Goal: Transaction & Acquisition: Subscribe to service/newsletter

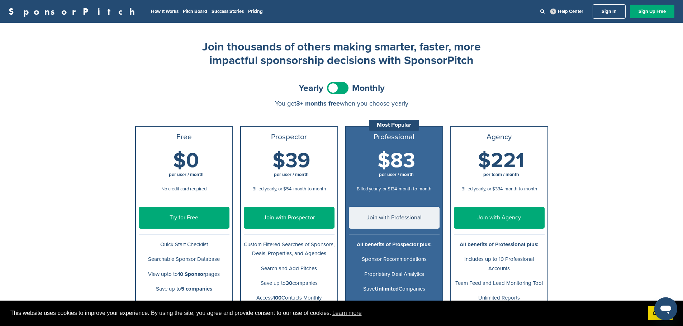
click at [602, 18] on link "Sign In" at bounding box center [608, 11] width 33 height 14
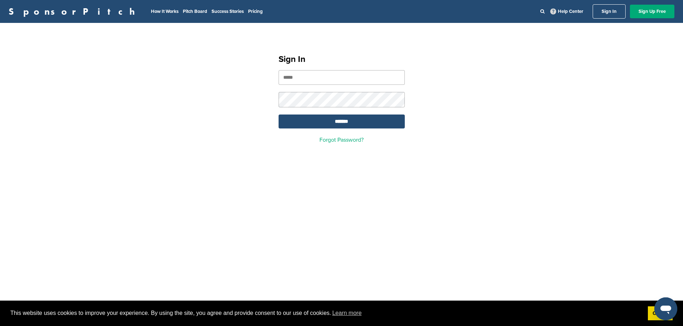
click at [636, 1] on div "SponsorPitch How It Works Pitch Board Success Stories Pricing Help Center Sign …" at bounding box center [341, 11] width 683 height 23
click at [644, 10] on link "Sign Up Free" at bounding box center [652, 12] width 44 height 14
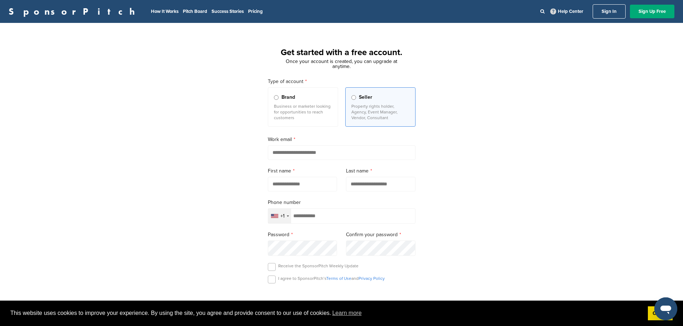
click at [300, 158] on input "email" at bounding box center [342, 153] width 148 height 15
type input "**********"
click at [297, 183] on input "text" at bounding box center [303, 184] width 70 height 15
type input "*****"
click at [361, 189] on input "text" at bounding box center [381, 184] width 70 height 15
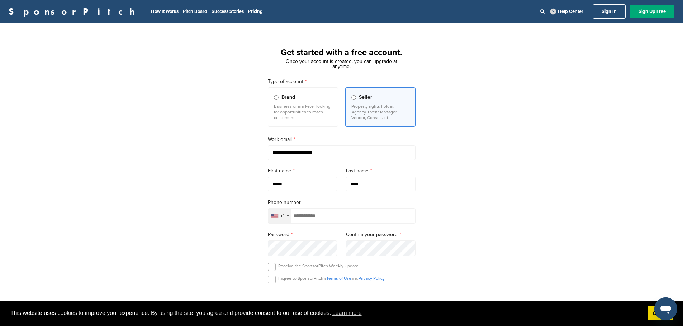
type input "****"
click at [334, 216] on input "tel" at bounding box center [342, 216] width 148 height 15
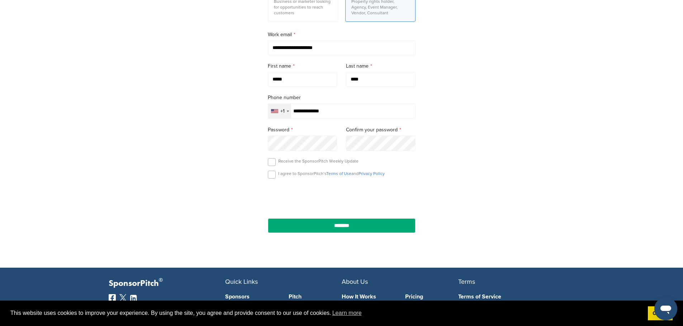
scroll to position [108, 0]
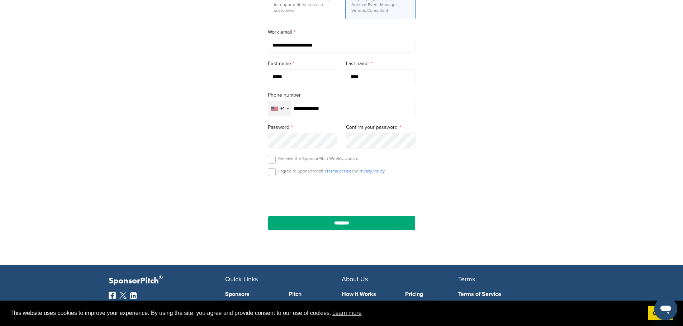
type input "**********"
click at [272, 161] on label at bounding box center [272, 160] width 8 height 8
click at [271, 172] on label at bounding box center [272, 172] width 8 height 8
click at [339, 227] on input "********" at bounding box center [342, 223] width 148 height 15
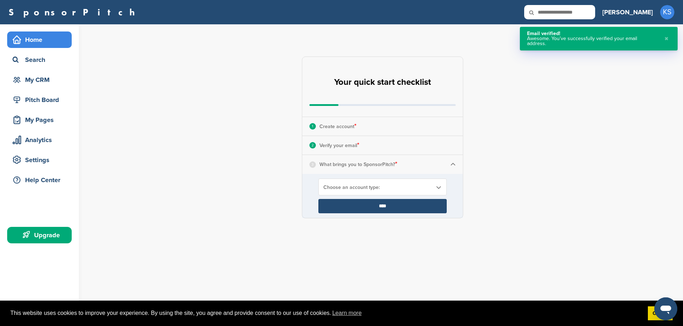
click at [364, 188] on span "Choose an account type:" at bounding box center [377, 188] width 109 height 6
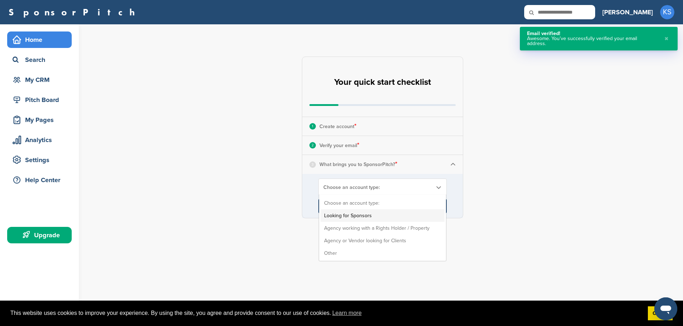
click at [339, 218] on li "Looking for Sponsors" at bounding box center [382, 216] width 124 height 13
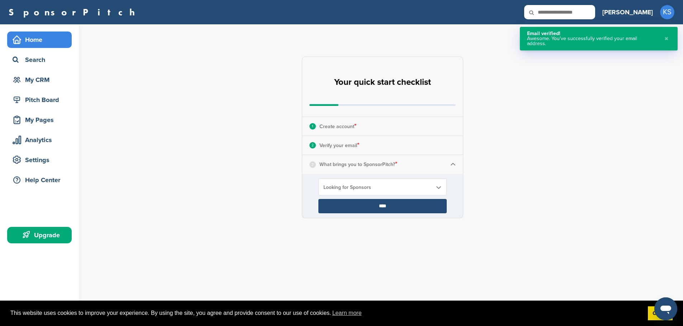
click at [377, 204] on input "****" at bounding box center [382, 206] width 128 height 14
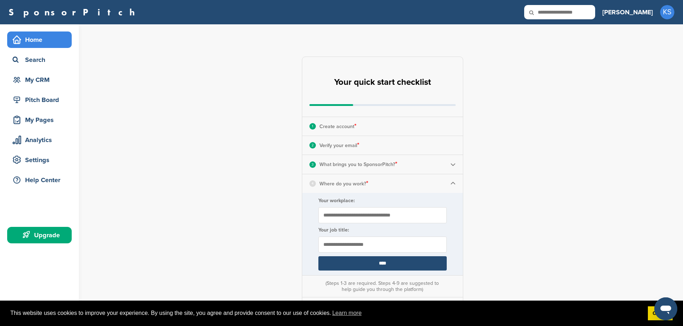
click at [383, 214] on input "Your workplace:" at bounding box center [382, 216] width 128 height 16
type input "*"
type input "**********"
click at [364, 245] on input "text" at bounding box center [382, 245] width 128 height 16
type input "********"
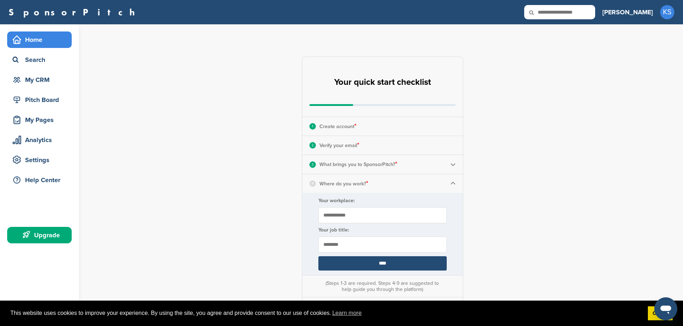
click at [384, 264] on input "****" at bounding box center [382, 264] width 128 height 14
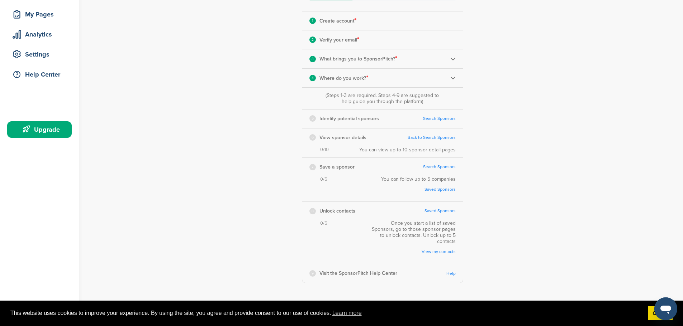
scroll to position [108, 0]
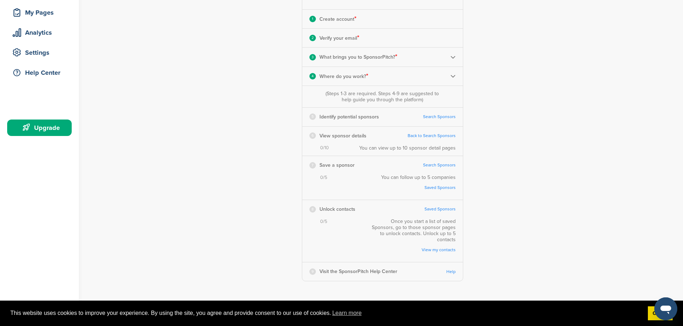
click at [434, 116] on link "Search Sponsors" at bounding box center [439, 116] width 33 height 5
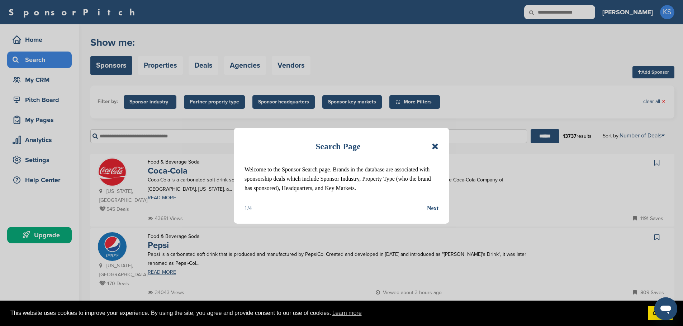
click at [433, 208] on div "Next" at bounding box center [432, 208] width 11 height 9
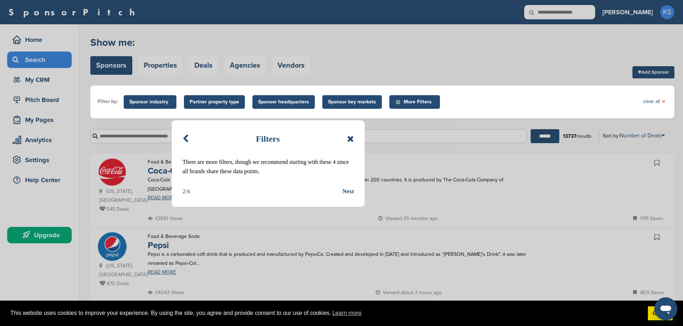
click at [344, 193] on div "Next" at bounding box center [347, 191] width 11 height 9
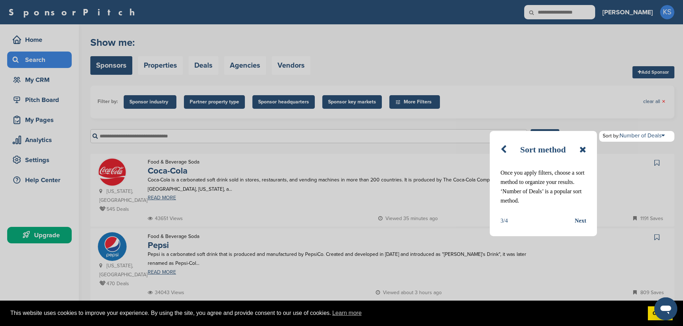
click at [578, 221] on div "Next" at bounding box center [579, 220] width 11 height 9
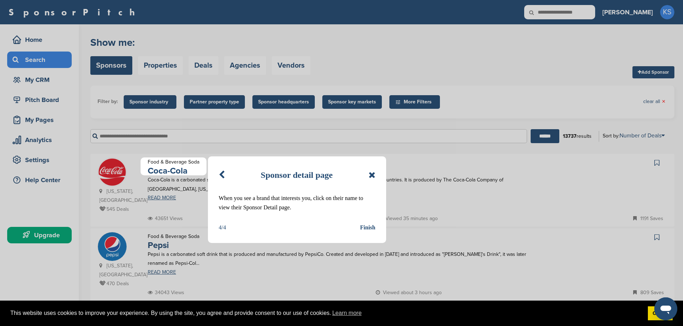
click at [368, 226] on div "Finish" at bounding box center [367, 227] width 15 height 9
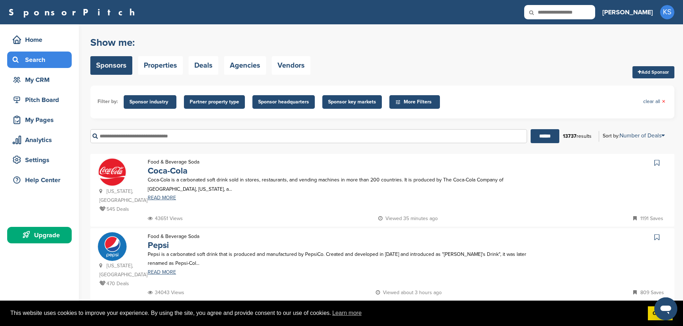
click at [145, 139] on input "text" at bounding box center [308, 136] width 437 height 14
type input "******"
click at [530, 129] on input "******" at bounding box center [544, 136] width 29 height 14
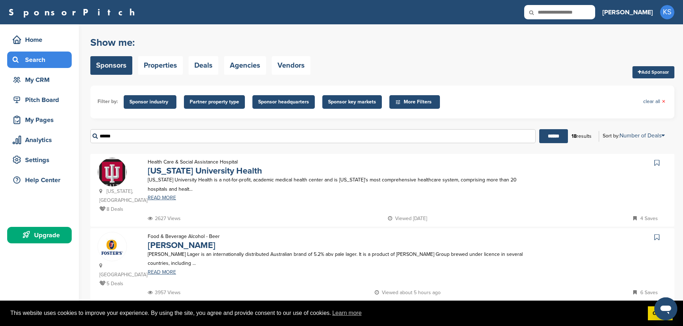
click at [109, 120] on form "Filter by: Sponsor industry Sponsor Industry × Apparel, Clothing, & Fashion Acc…" at bounding box center [382, 117] width 584 height 63
click at [353, 100] on span "Sponsor key markets" at bounding box center [352, 102] width 48 height 8
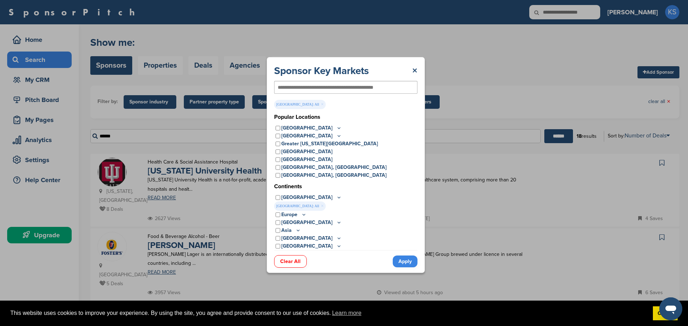
click at [281, 128] on p "United States" at bounding box center [311, 128] width 61 height 8
click at [281, 128] on div "United States" at bounding box center [345, 128] width 143 height 8
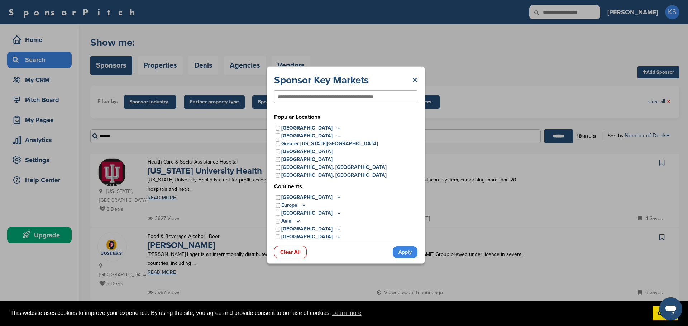
click at [297, 222] on icon at bounding box center [298, 221] width 6 height 6
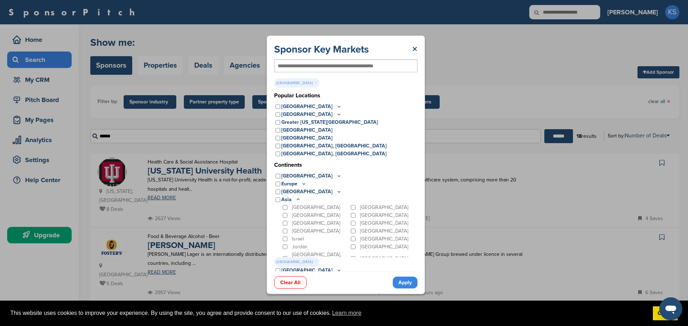
click at [406, 280] on link "Apply" at bounding box center [405, 283] width 25 height 12
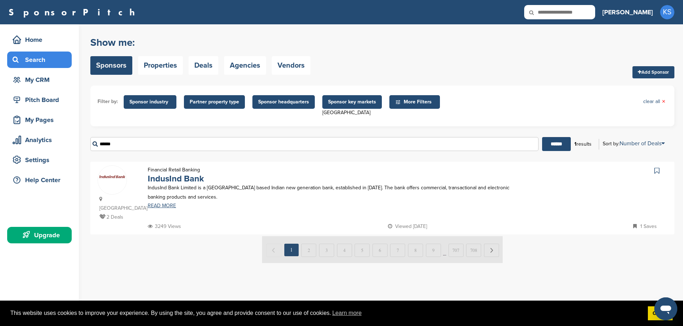
drag, startPoint x: 121, startPoint y: 143, endPoint x: 72, endPoint y: 143, distance: 49.1
click at [72, 143] on div "Home Search My CRM Pitch Board My Pages Analytics Settings Help Center Upgrade …" at bounding box center [341, 175] width 683 height 302
click at [554, 146] on input "******" at bounding box center [556, 144] width 29 height 14
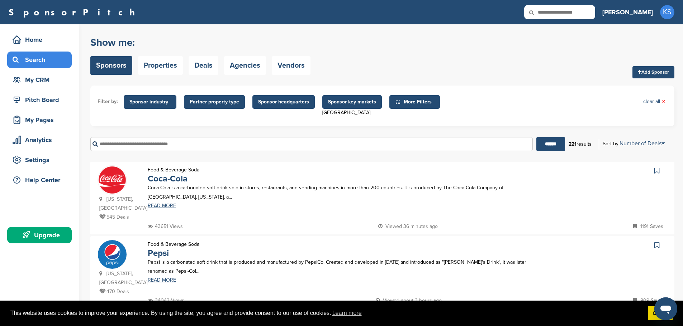
click at [491, 108] on ul "Filter by: Sponsor industry Sponsor Industry × Apparel, Clothing, & Fashion Acc…" at bounding box center [381, 106] width 569 height 27
click at [145, 101] on span "Sponsor industry" at bounding box center [149, 102] width 41 height 8
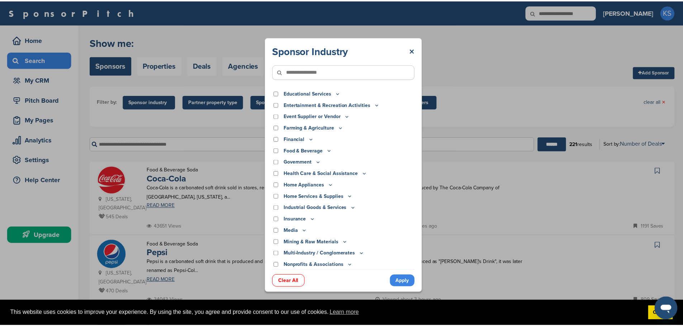
scroll to position [150, 0]
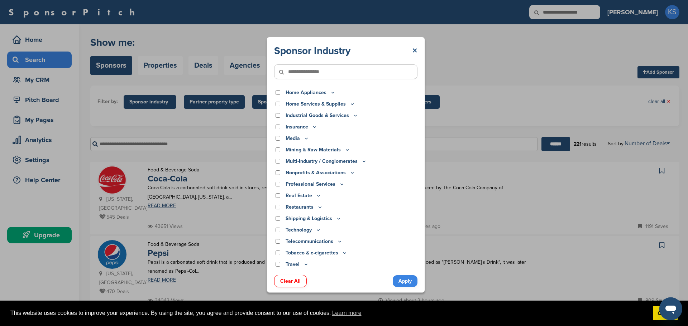
click at [416, 47] on link "×" at bounding box center [414, 50] width 5 height 13
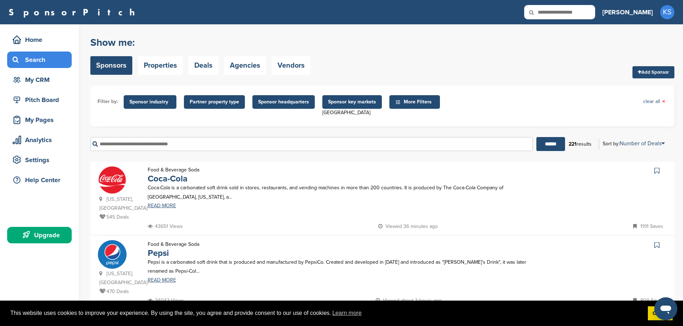
click at [414, 103] on span "More Filters" at bounding box center [415, 102] width 41 height 8
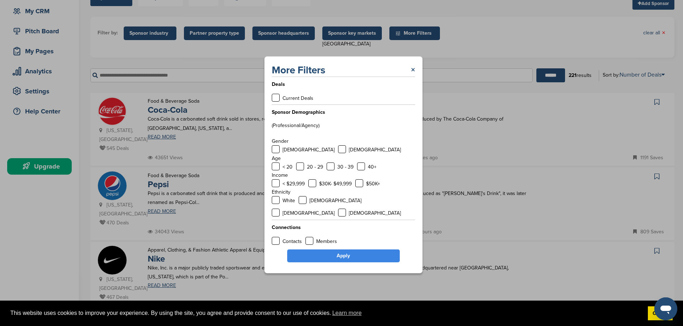
scroll to position [72, 0]
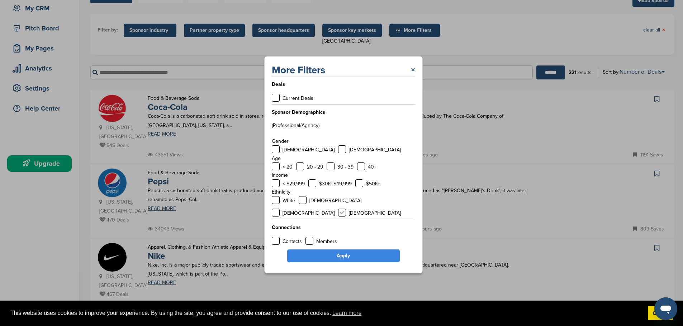
click at [346, 209] on label at bounding box center [342, 213] width 8 height 8
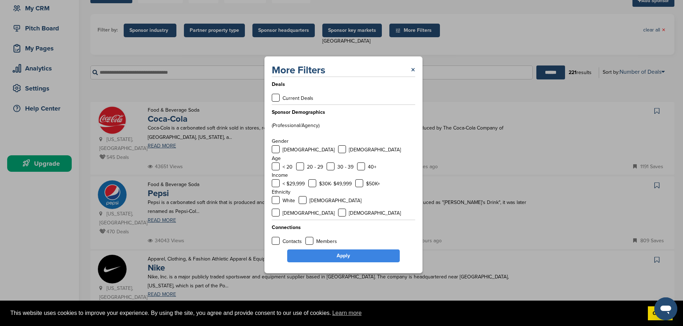
scroll to position [0, 0]
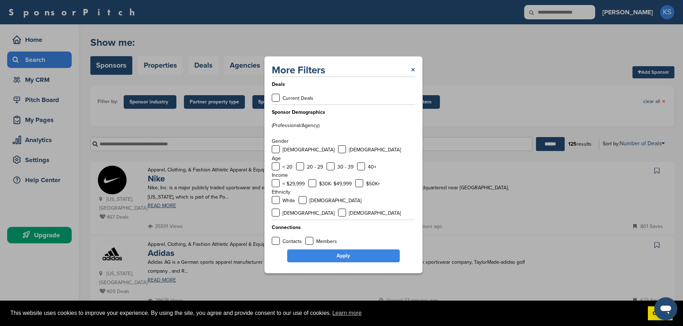
click at [360, 252] on link "Apply" at bounding box center [343, 256] width 113 height 13
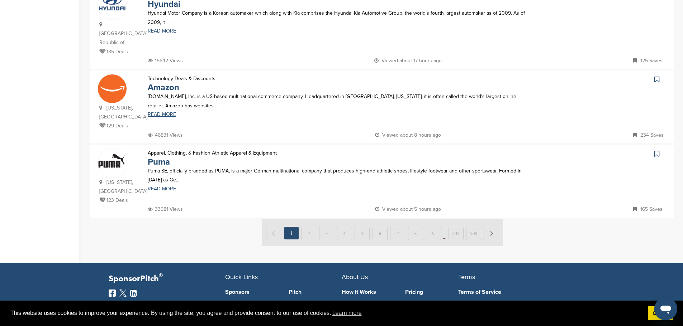
scroll to position [609, 0]
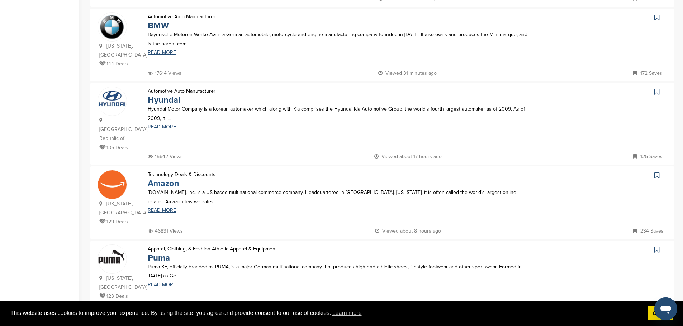
click at [173, 178] on link "Amazon" at bounding box center [164, 183] width 32 height 10
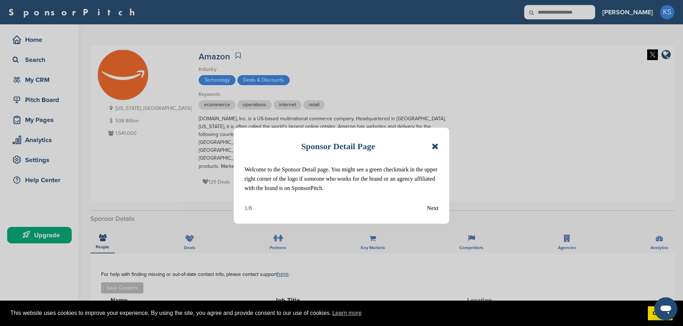
click at [435, 146] on icon at bounding box center [434, 146] width 7 height 9
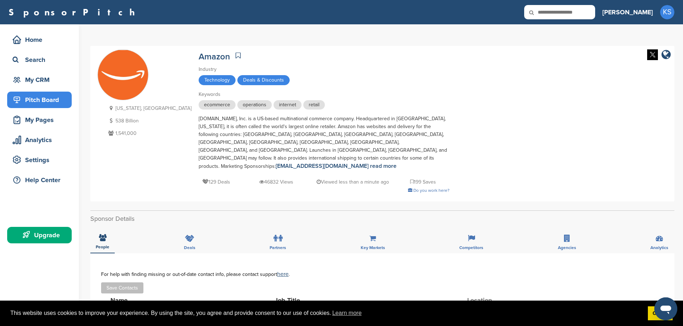
click at [53, 94] on div "Pitch Board" at bounding box center [41, 100] width 61 height 13
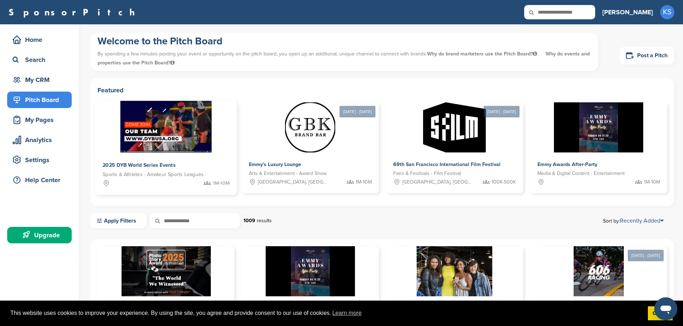
click at [151, 132] on img at bounding box center [165, 127] width 91 height 52
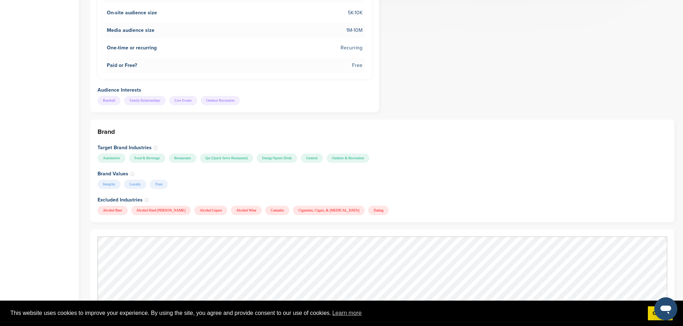
scroll to position [502, 0]
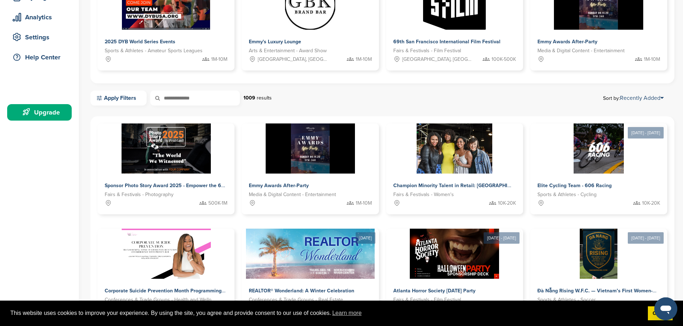
scroll to position [143, 0]
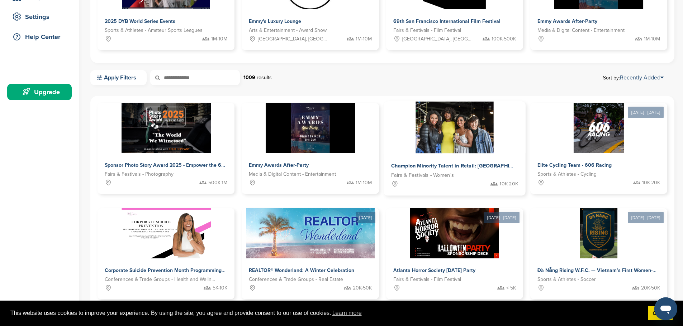
click at [415, 143] on img at bounding box center [454, 128] width 78 height 52
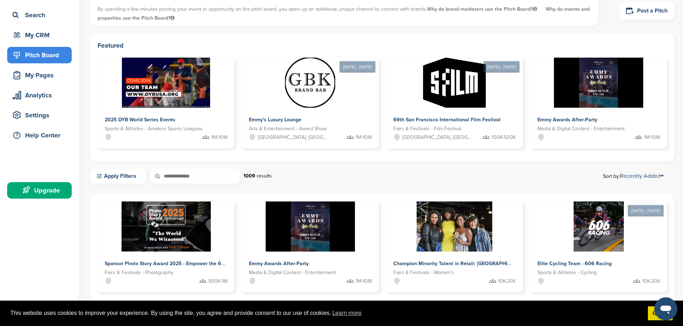
scroll to position [36, 0]
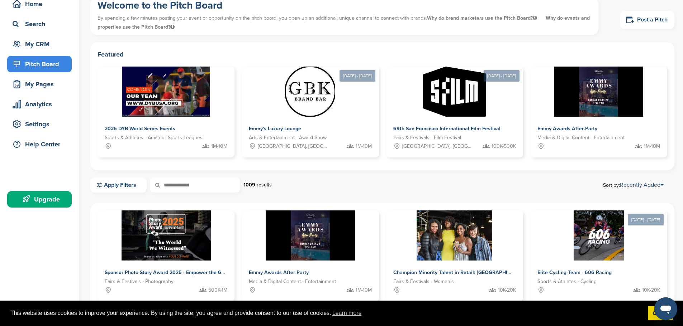
click at [118, 183] on link "Apply Filters" at bounding box center [118, 185] width 56 height 15
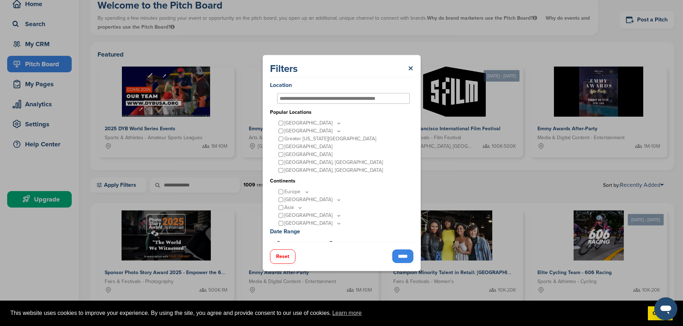
click at [404, 259] on input "*****" at bounding box center [402, 257] width 21 height 14
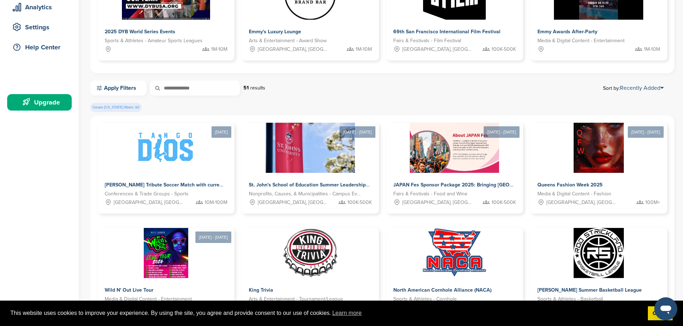
scroll to position [143, 0]
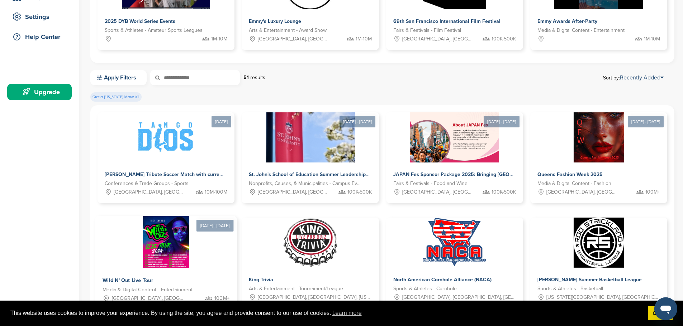
click at [189, 216] on img at bounding box center [166, 242] width 46 height 52
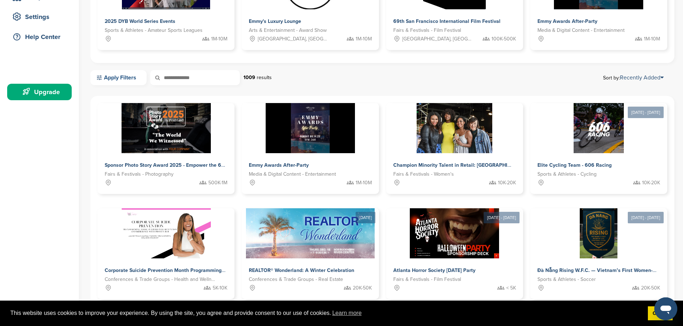
click at [127, 81] on link "Apply Filters" at bounding box center [118, 77] width 56 height 15
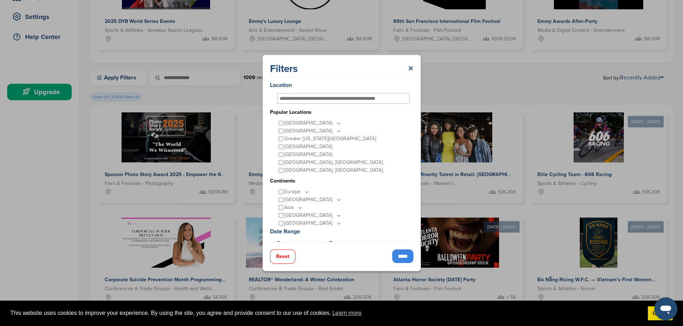
click at [404, 253] on input "*****" at bounding box center [402, 257] width 21 height 14
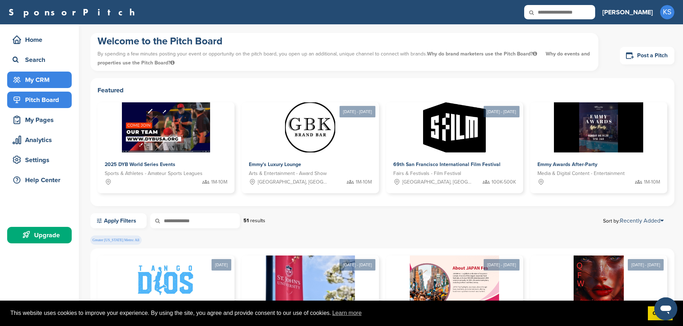
click at [39, 78] on div "My CRM" at bounding box center [41, 79] width 61 height 13
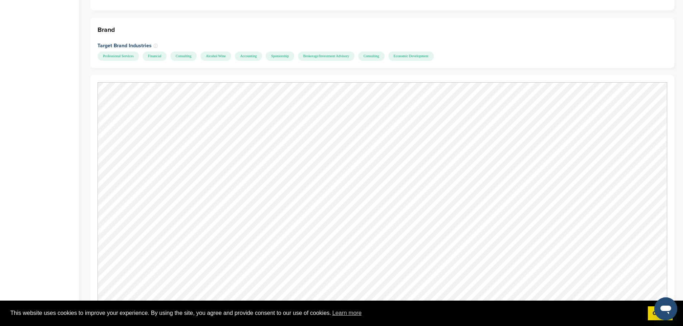
scroll to position [502, 0]
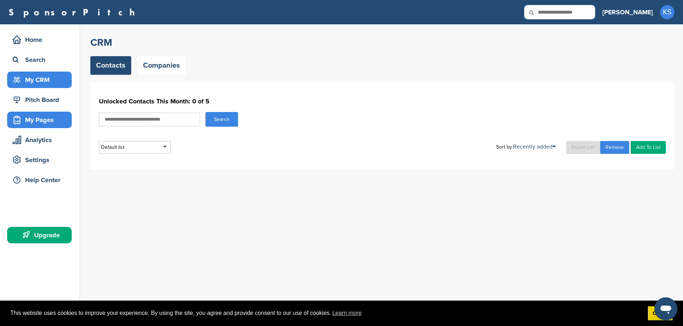
click at [38, 120] on div "My Pages" at bounding box center [41, 120] width 61 height 13
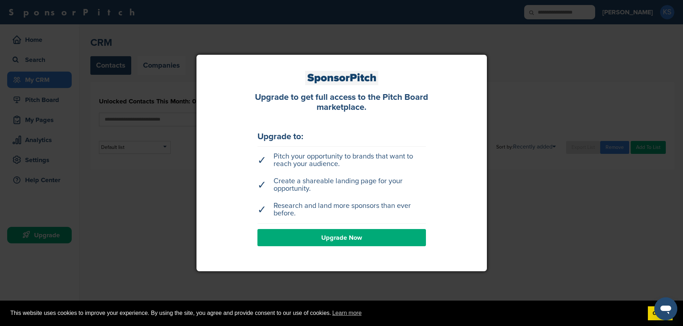
click at [176, 218] on div at bounding box center [341, 163] width 683 height 326
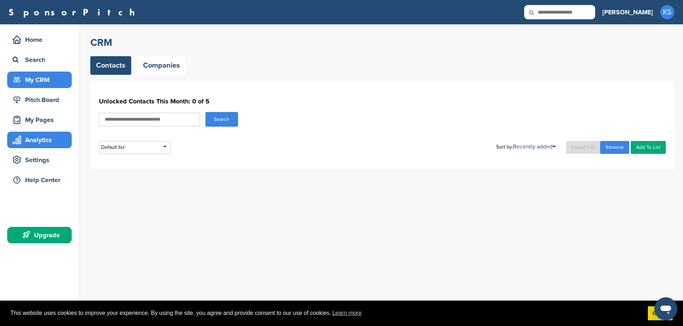
click at [53, 146] on div "Analytics" at bounding box center [41, 140] width 61 height 13
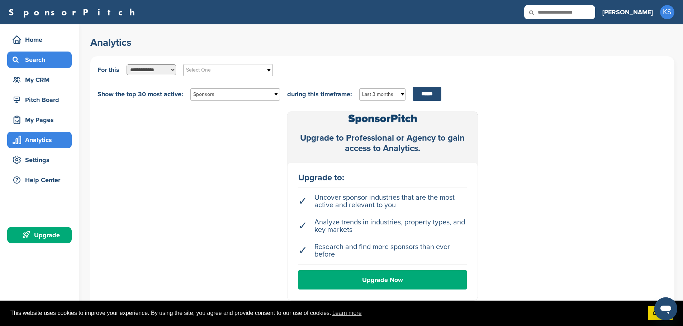
click at [36, 60] on div "Search" at bounding box center [41, 59] width 61 height 13
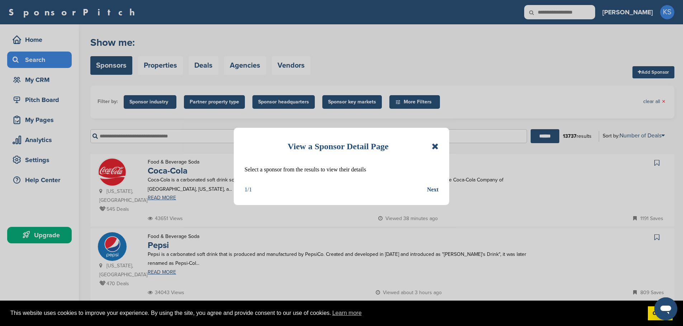
click at [434, 146] on icon at bounding box center [434, 146] width 7 height 9
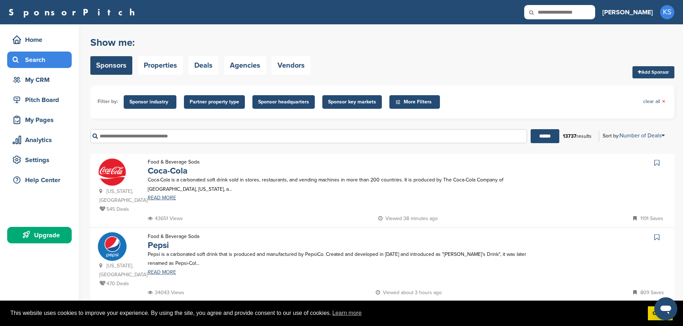
click at [406, 102] on span "More Filters" at bounding box center [415, 102] width 41 height 8
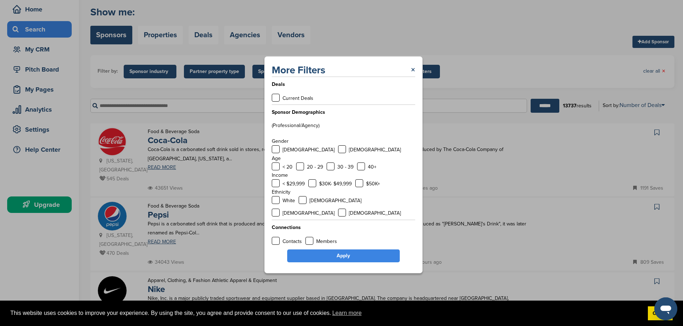
scroll to position [108, 0]
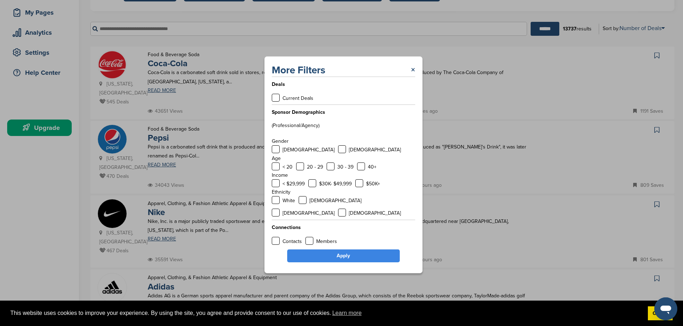
drag, startPoint x: 275, startPoint y: 104, endPoint x: 281, endPoint y: 111, distance: 8.9
click at [275, 102] on label at bounding box center [276, 98] width 8 height 8
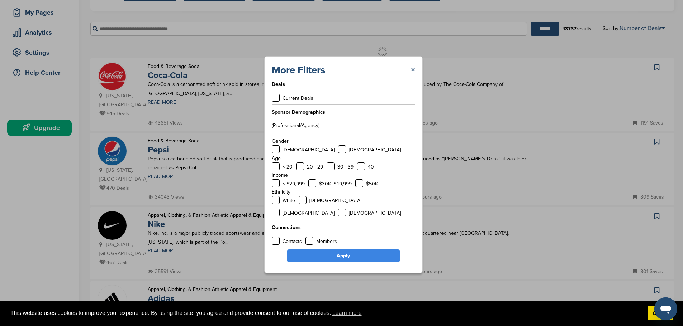
click at [343, 251] on link "Apply" at bounding box center [343, 256] width 113 height 13
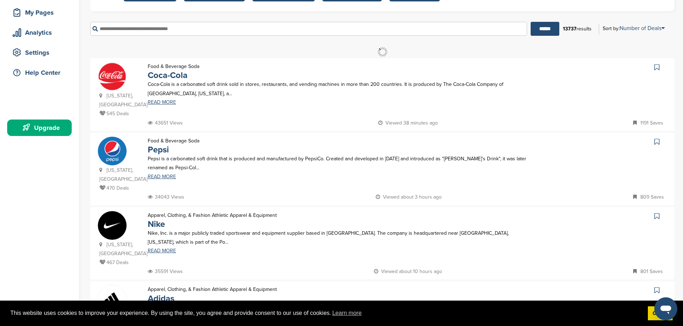
scroll to position [0, 0]
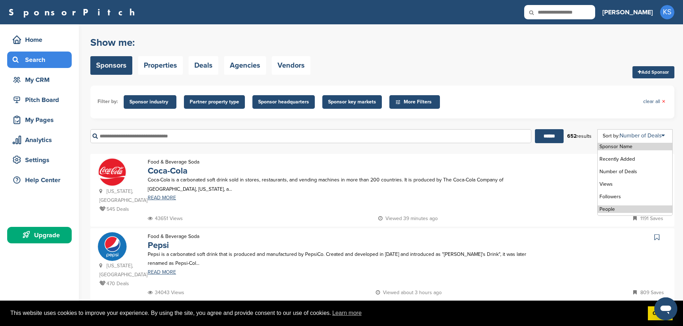
click at [611, 212] on li "People" at bounding box center [634, 210] width 75 height 8
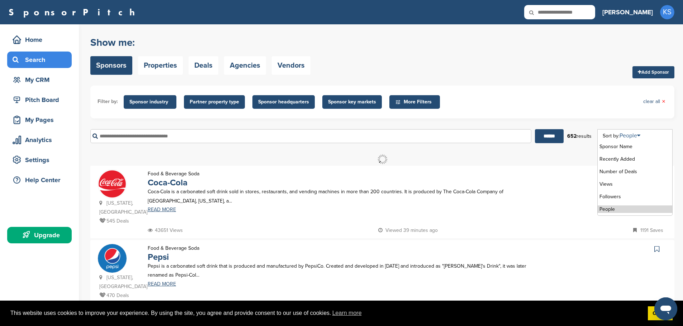
click at [634, 136] on link "People" at bounding box center [629, 135] width 21 height 7
click at [618, 171] on li "Number of Deals" at bounding box center [634, 172] width 75 height 8
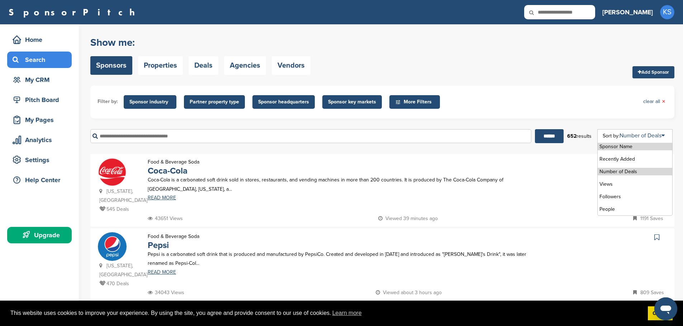
click at [627, 146] on li "Sponsor Name" at bounding box center [634, 147] width 75 height 8
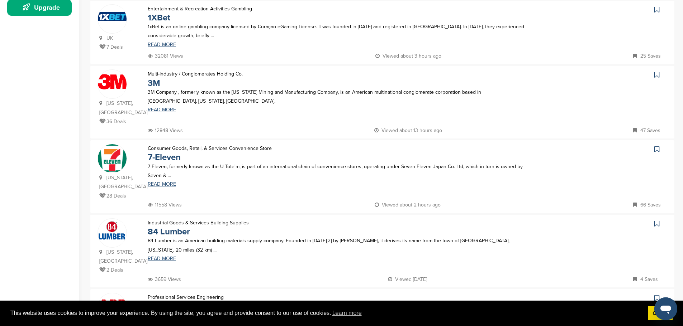
scroll to position [108, 0]
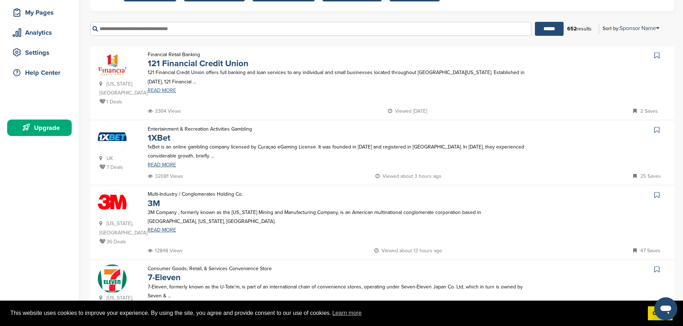
click at [163, 88] on link "READ MORE" at bounding box center [338, 90] width 381 height 5
click at [610, 101] on li "People" at bounding box center [634, 102] width 75 height 8
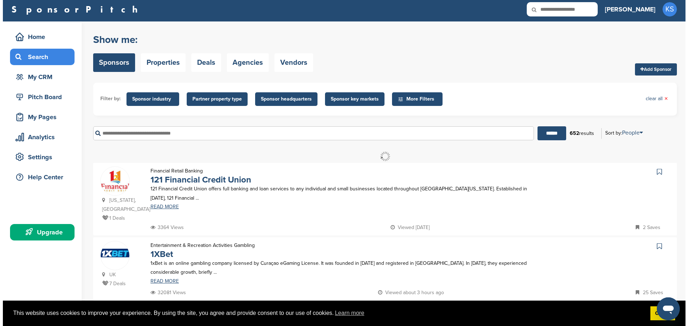
scroll to position [0, 0]
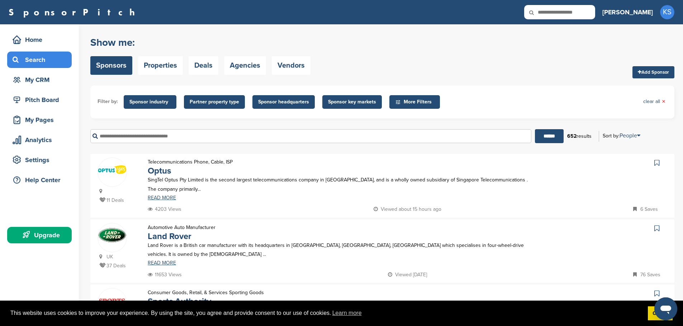
click at [414, 104] on span "More Filters" at bounding box center [415, 102] width 41 height 8
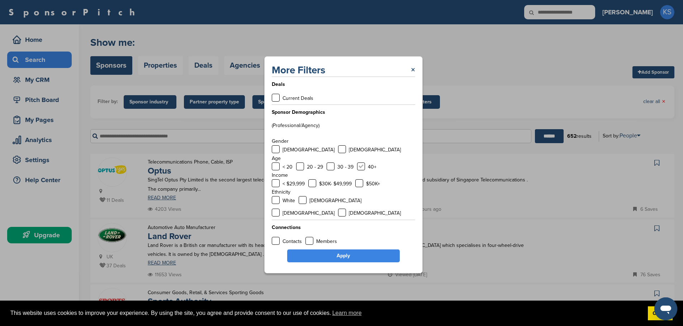
click at [360, 171] on label at bounding box center [361, 167] width 8 height 8
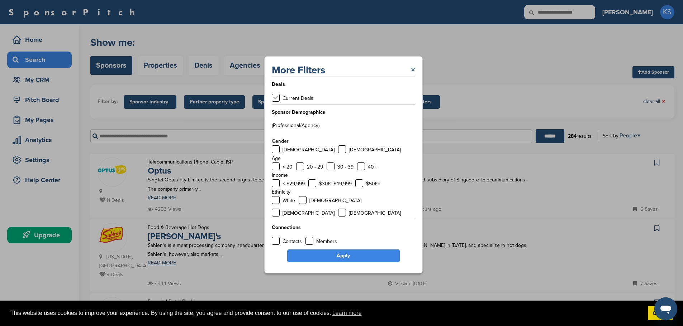
click at [273, 102] on label at bounding box center [276, 98] width 8 height 8
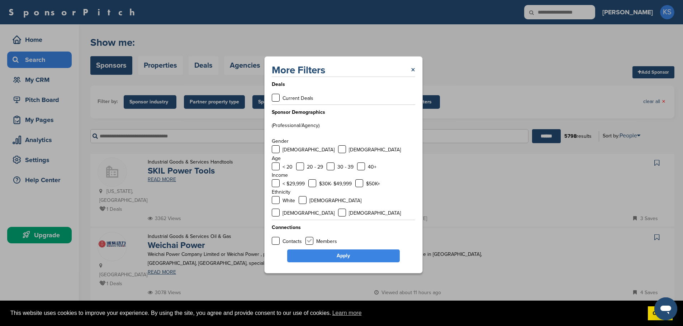
click at [308, 237] on label at bounding box center [309, 241] width 8 height 8
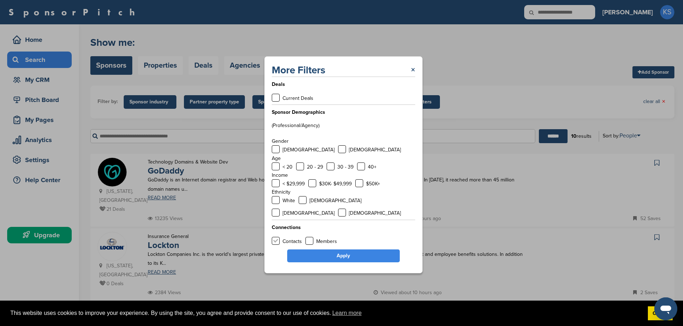
click at [274, 237] on label at bounding box center [276, 241] width 8 height 8
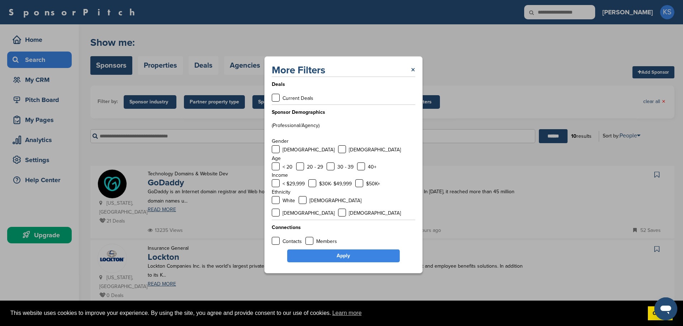
click at [324, 253] on link "Apply" at bounding box center [343, 256] width 113 height 13
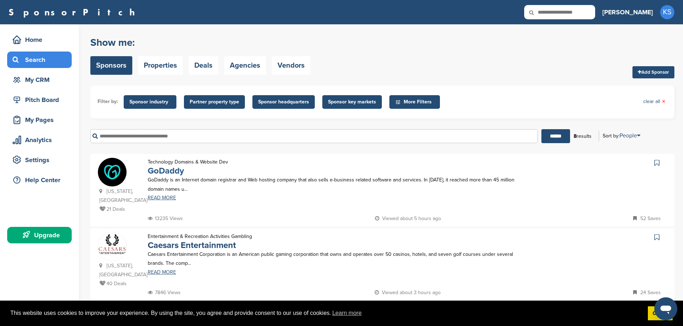
click at [180, 170] on link "GoDaddy" at bounding box center [166, 171] width 36 height 10
click at [218, 103] on span "Partner property type" at bounding box center [214, 102] width 49 height 8
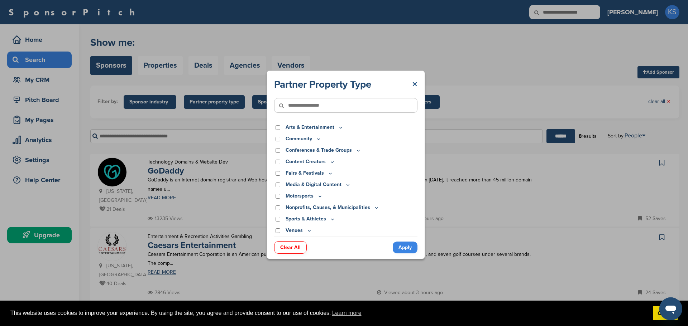
click at [414, 84] on link "×" at bounding box center [414, 84] width 5 height 13
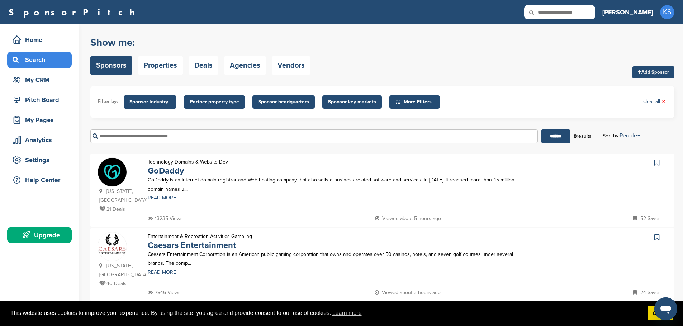
click at [154, 102] on span "Sponsor industry" at bounding box center [149, 102] width 41 height 8
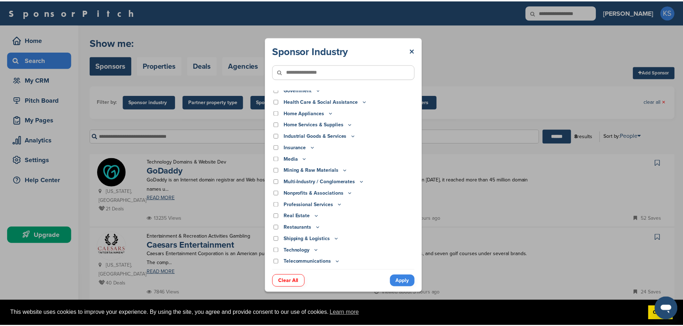
scroll to position [150, 0]
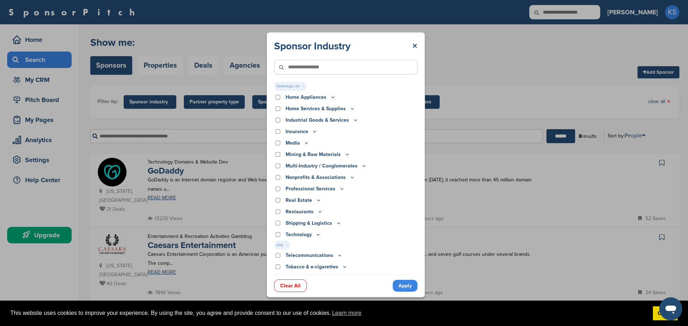
click at [413, 286] on link "Apply" at bounding box center [405, 286] width 25 height 12
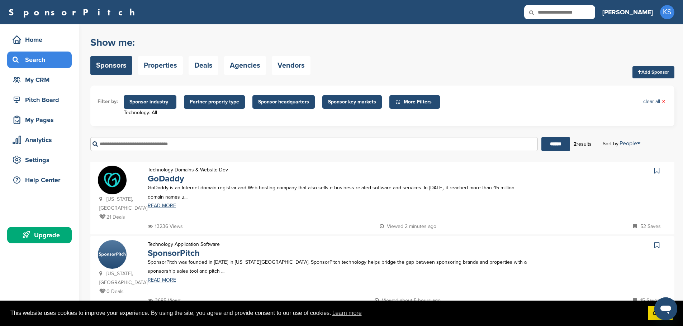
click at [410, 104] on span "More Filters" at bounding box center [415, 102] width 41 height 8
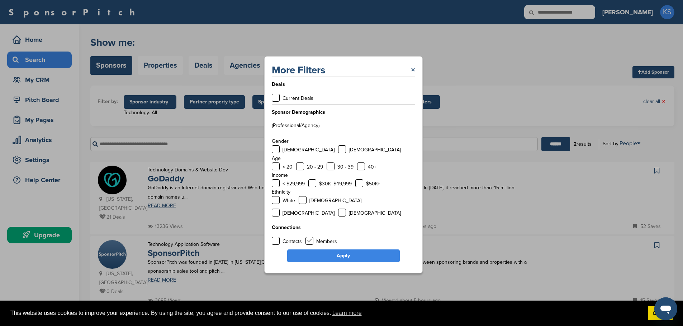
drag, startPoint x: 277, startPoint y: 234, endPoint x: 311, endPoint y: 234, distance: 33.7
click at [281, 237] on div "Contacts" at bounding box center [287, 241] width 30 height 9
drag, startPoint x: 311, startPoint y: 233, endPoint x: 325, endPoint y: 241, distance: 15.7
click at [312, 237] on label at bounding box center [309, 241] width 8 height 8
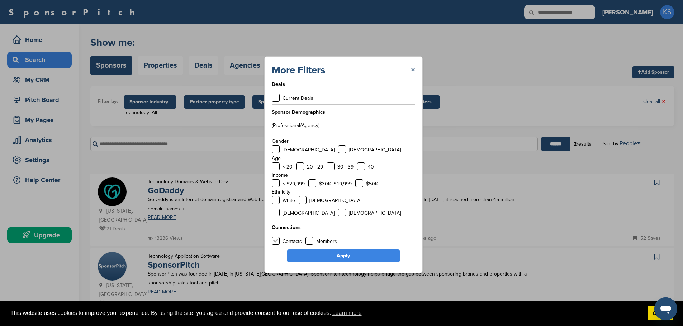
click at [277, 237] on label at bounding box center [276, 241] width 8 height 8
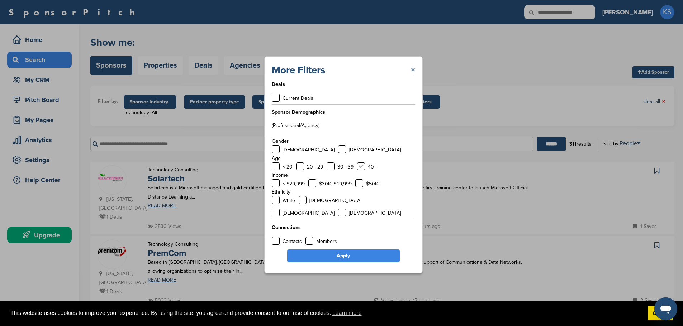
click at [360, 171] on label at bounding box center [361, 167] width 8 height 8
click at [345, 250] on link "Apply" at bounding box center [343, 256] width 113 height 13
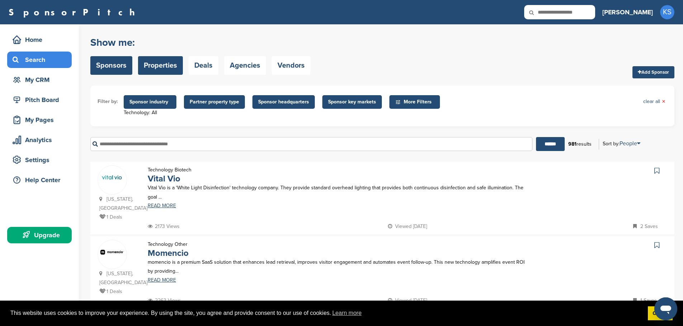
click at [163, 65] on link "Properties" at bounding box center [160, 65] width 45 height 19
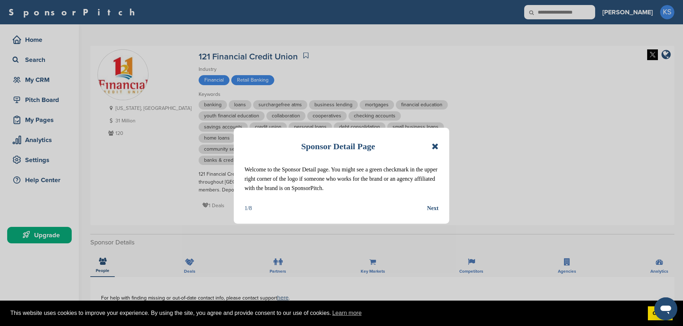
click at [435, 147] on icon at bounding box center [434, 146] width 7 height 9
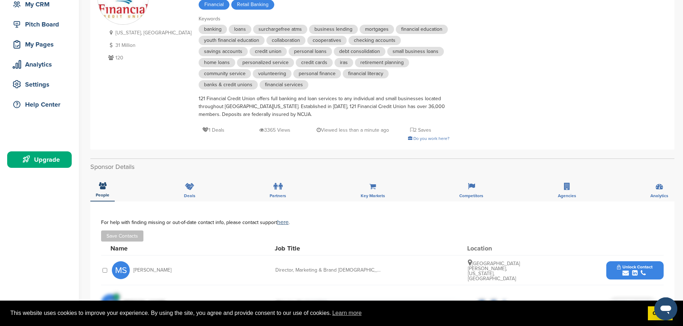
scroll to position [143, 0]
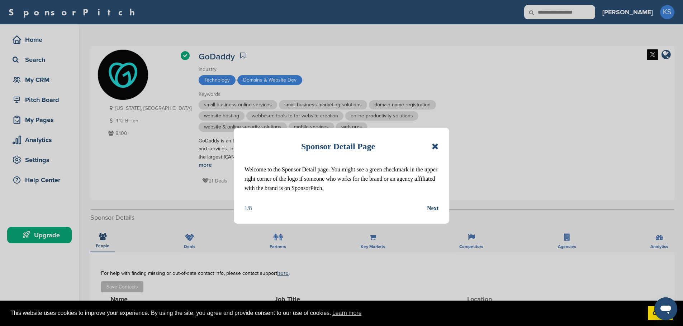
click at [435, 146] on icon at bounding box center [434, 146] width 7 height 9
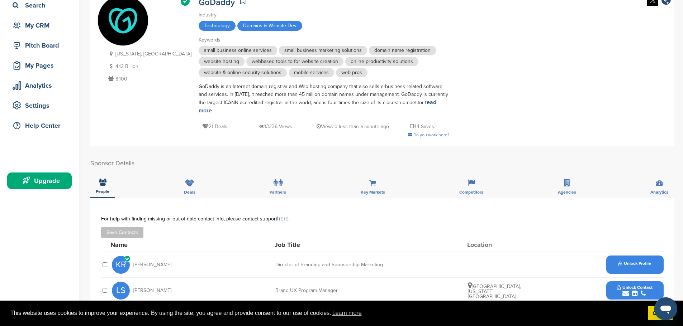
scroll to position [143, 0]
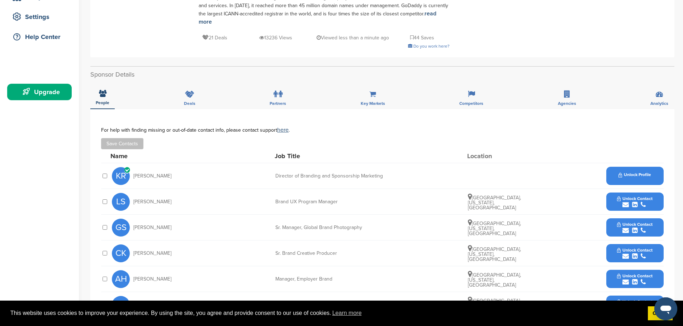
drag, startPoint x: 182, startPoint y: 194, endPoint x: 132, endPoint y: 196, distance: 49.8
click at [132, 196] on div "LS [PERSON_NAME]" at bounding box center [151, 202] width 79 height 18
copy span "[PERSON_NAME]"
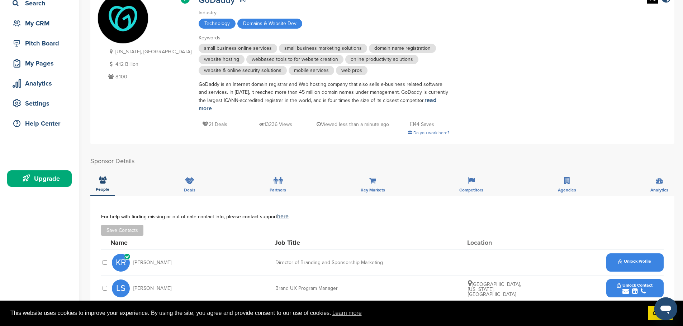
scroll to position [0, 0]
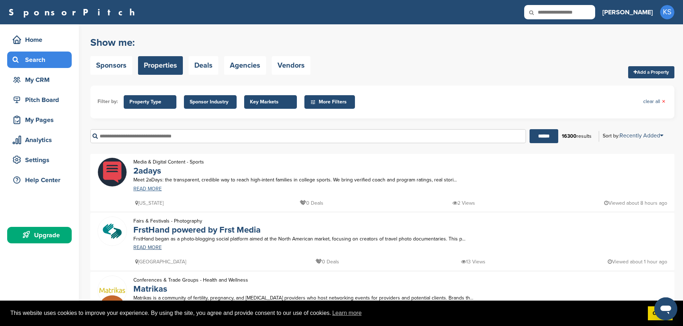
click at [146, 190] on link "READ MORE" at bounding box center [328, 189] width 391 height 5
click at [208, 60] on link "Deals" at bounding box center [204, 65] width 30 height 19
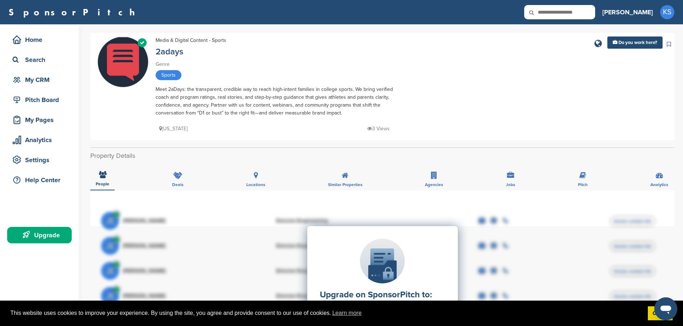
drag, startPoint x: 159, startPoint y: 51, endPoint x: 272, endPoint y: 57, distance: 113.1
click at [272, 57] on div "Media & Digital Content - Sports 2adays Genre Sports Meet 2aDays: the transpare…" at bounding box center [281, 85] width 251 height 97
drag, startPoint x: 200, startPoint y: 52, endPoint x: 157, endPoint y: 55, distance: 43.5
click at [157, 55] on div "2adays" at bounding box center [281, 52] width 251 height 9
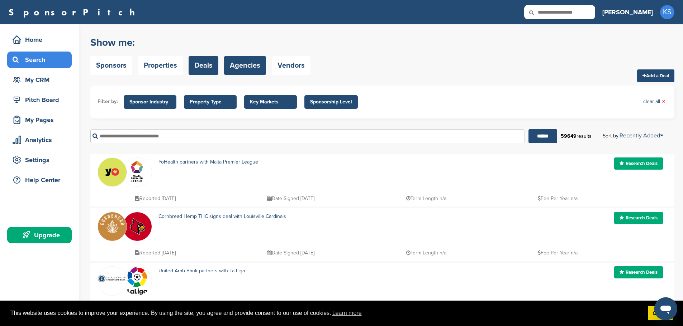
click at [252, 72] on link "Agencies" at bounding box center [245, 65] width 42 height 19
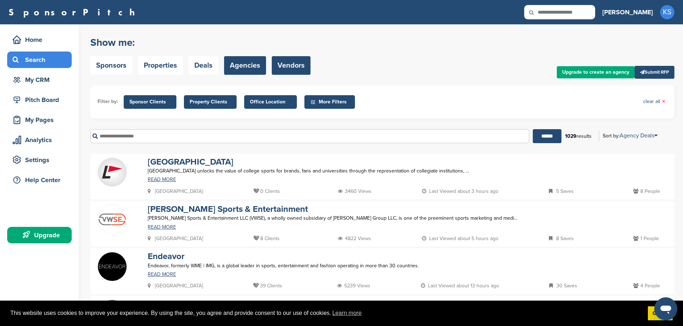
click at [286, 67] on link "Vendors" at bounding box center [291, 65] width 39 height 19
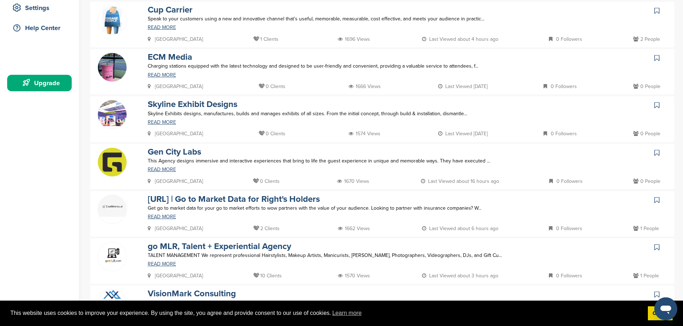
scroll to position [251, 0]
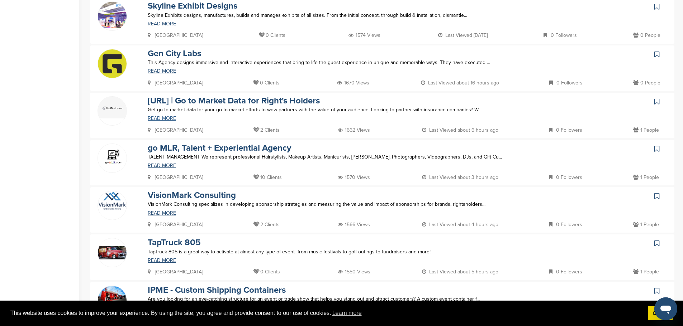
click at [163, 119] on link "READ MORE" at bounding box center [338, 118] width 381 height 5
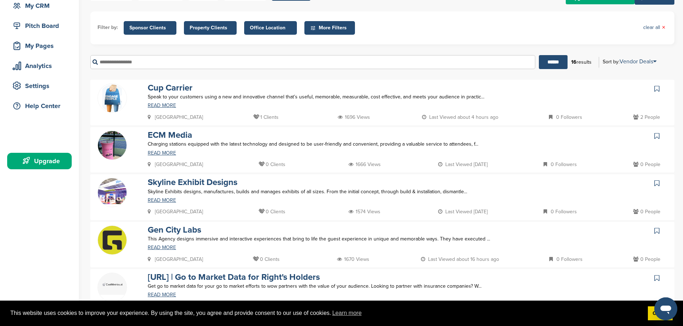
scroll to position [0, 0]
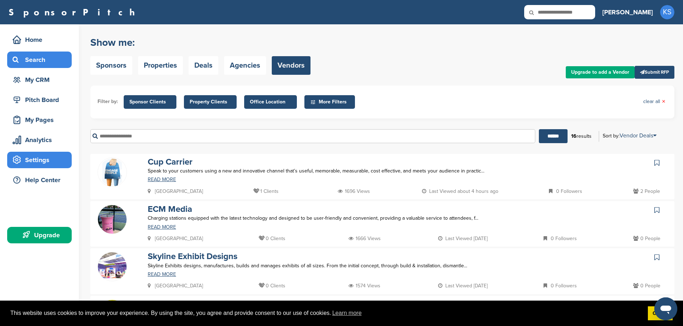
click at [48, 158] on div "Settings" at bounding box center [41, 160] width 61 height 13
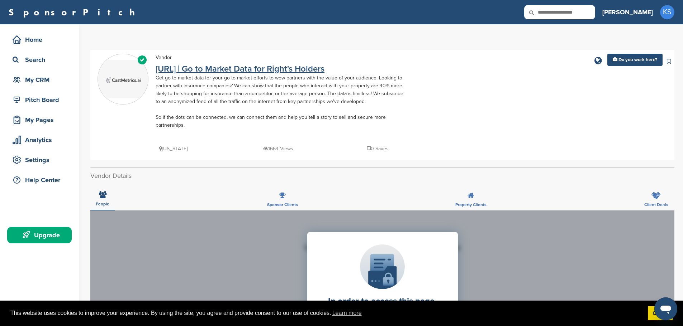
click at [198, 70] on link "[URL] | Go to Market Data for Right's Holders" at bounding box center [240, 69] width 169 height 10
drag, startPoint x: 153, startPoint y: 68, endPoint x: 210, endPoint y: 70, distance: 56.7
click at [210, 70] on div "Managed Page Vendor CastMetrics.ai | Go to Market Data for Right's Holders Get …" at bounding box center [381, 105] width 569 height 103
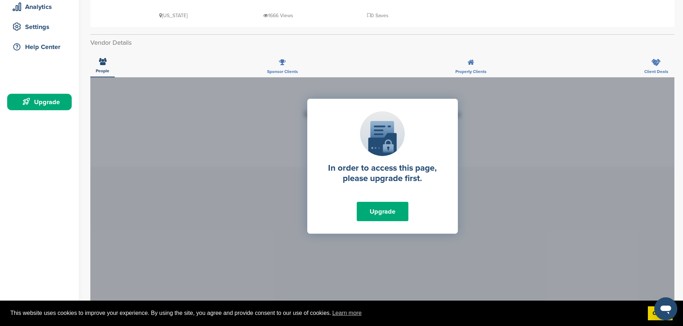
scroll to position [130, 0]
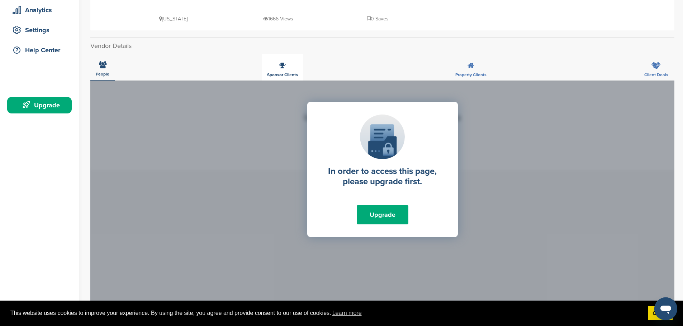
click at [109, 72] on span "Sponsor Clients" at bounding box center [103, 74] width 14 height 4
click at [109, 76] on span "Property Clients" at bounding box center [103, 75] width 14 height 4
click at [109, 75] on span "Client Deals" at bounding box center [103, 75] width 14 height 4
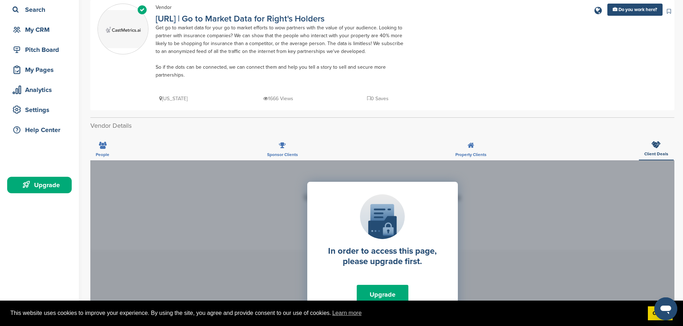
scroll to position [0, 0]
